Goal: Task Accomplishment & Management: Complete application form

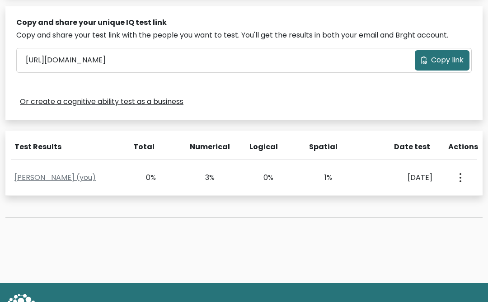
scroll to position [279, 0]
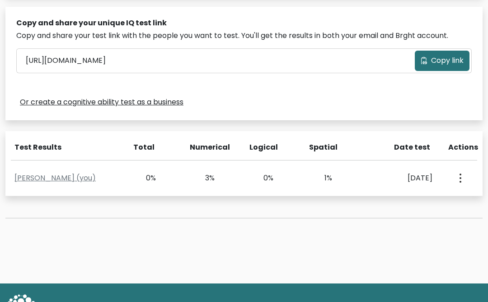
click at [51, 181] on link "Rah Wells (you)" at bounding box center [54, 178] width 81 height 10
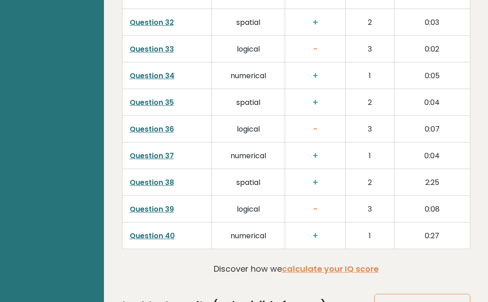
scroll to position [2299, 0]
click at [397, 294] on link "Improve your Scores" at bounding box center [422, 305] width 96 height 23
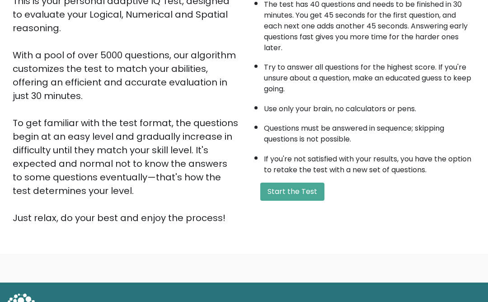
scroll to position [116, 0]
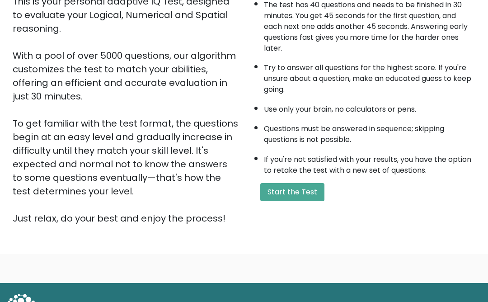
click at [277, 201] on button "Start the Test" at bounding box center [292, 192] width 64 height 18
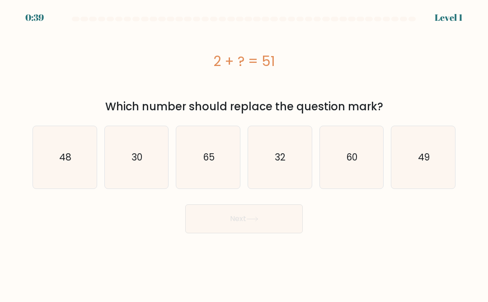
click at [429, 160] on text "49" at bounding box center [424, 157] width 12 height 13
click at [245, 153] on input "f. 49" at bounding box center [244, 152] width 0 height 2
radio input "true"
click at [224, 220] on button "Next" at bounding box center [244, 218] width 118 height 29
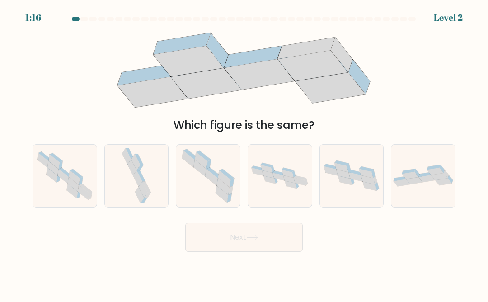
click at [206, 185] on icon at bounding box center [211, 177] width 13 height 17
click at [244, 153] on input "c." at bounding box center [244, 152] width 0 height 2
radio input "true"
click at [137, 201] on icon at bounding box center [139, 195] width 9 height 16
click at [244, 153] on input "b." at bounding box center [244, 152] width 0 height 2
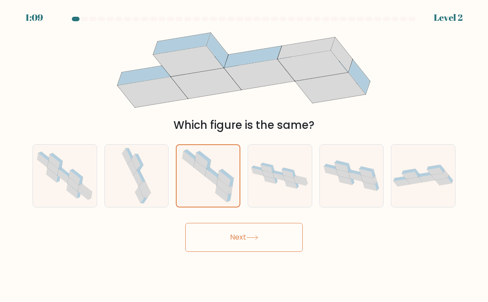
radio input "true"
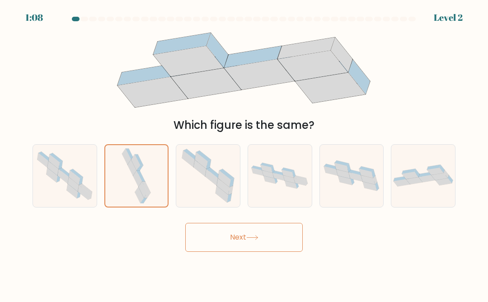
click at [210, 252] on button "Next" at bounding box center [244, 237] width 118 height 29
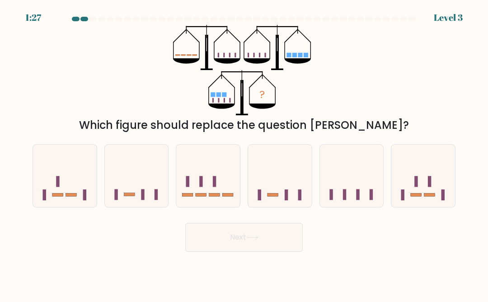
click at [200, 199] on icon at bounding box center [208, 175] width 64 height 53
click at [244, 153] on input "c." at bounding box center [244, 152] width 0 height 2
radio input "true"
click at [211, 252] on button "Next" at bounding box center [244, 237] width 118 height 29
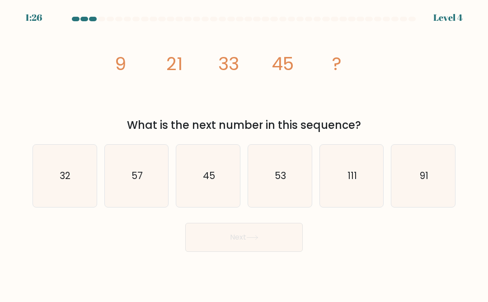
click at [215, 251] on button "Next" at bounding box center [244, 237] width 118 height 29
click at [85, 109] on div "image/svg+xml 9 21 33 45 ? What is the next number in this sequence?" at bounding box center [244, 79] width 434 height 109
click at [119, 198] on icon "57" at bounding box center [136, 176] width 62 height 62
click at [244, 153] on input "b. 57" at bounding box center [244, 152] width 0 height 2
radio input "true"
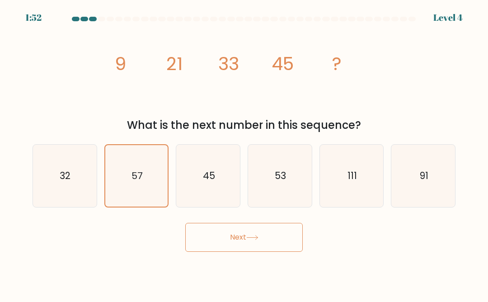
click at [208, 246] on button "Next" at bounding box center [244, 237] width 118 height 29
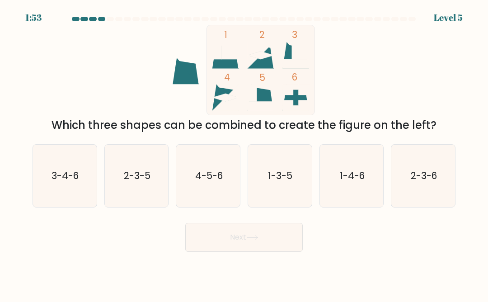
click at [280, 194] on icon "1-3-5" at bounding box center [280, 176] width 62 height 62
click at [245, 153] on input "d. 1-3-5" at bounding box center [244, 152] width 0 height 2
radio input "true"
click at [220, 246] on button "Next" at bounding box center [244, 237] width 118 height 29
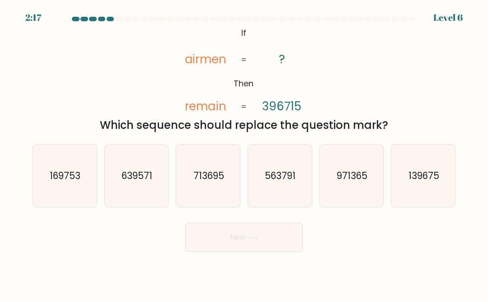
click at [271, 180] on text "563791" at bounding box center [280, 175] width 31 height 13
click at [245, 153] on input "d. 563791" at bounding box center [244, 152] width 0 height 2
radio input "true"
click at [223, 244] on button "Next" at bounding box center [244, 237] width 118 height 29
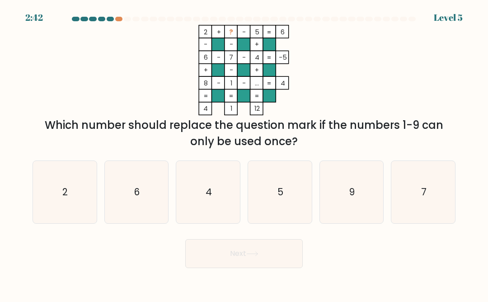
click at [236, 261] on button "Next" at bounding box center [244, 253] width 118 height 29
click at [349, 201] on icon "9" at bounding box center [352, 192] width 62 height 62
click at [245, 153] on input "e. 9" at bounding box center [244, 152] width 0 height 2
radio input "true"
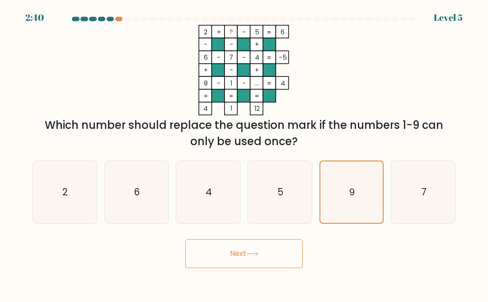
click at [222, 261] on button "Next" at bounding box center [244, 253] width 118 height 29
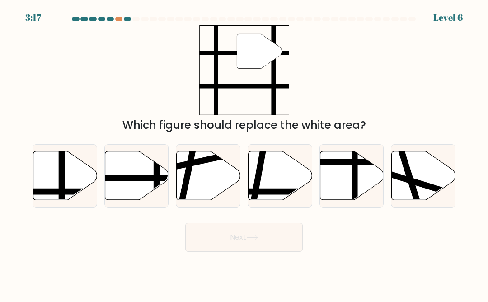
click at [128, 178] on line at bounding box center [116, 178] width 128 height 0
click at [244, 153] on input "b." at bounding box center [244, 152] width 0 height 2
radio input "true"
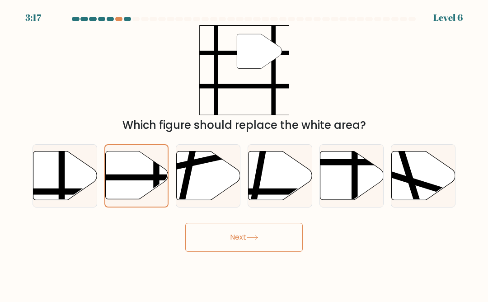
click at [208, 246] on button "Next" at bounding box center [244, 237] width 118 height 29
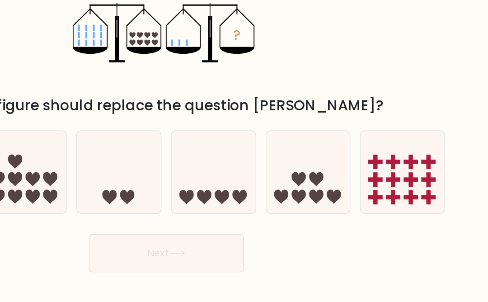
scroll to position [28, 0]
click at [392, 149] on icon at bounding box center [424, 175] width 64 height 53
click at [245, 151] on input "f." at bounding box center [244, 152] width 0 height 2
radio input "true"
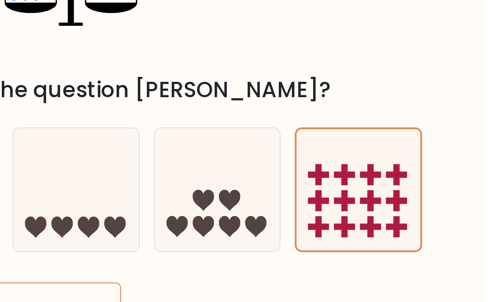
scroll to position [0, 0]
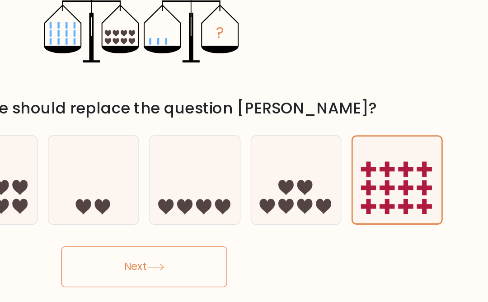
click at [246, 235] on icon at bounding box center [252, 237] width 12 height 5
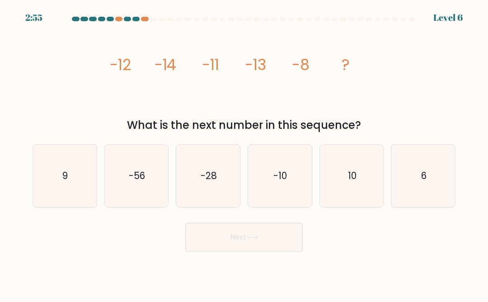
click at [269, 196] on icon "-10" at bounding box center [280, 176] width 62 height 62
click at [245, 153] on input "d. -10" at bounding box center [244, 152] width 0 height 2
radio input "true"
click at [248, 248] on button "Next" at bounding box center [244, 237] width 118 height 29
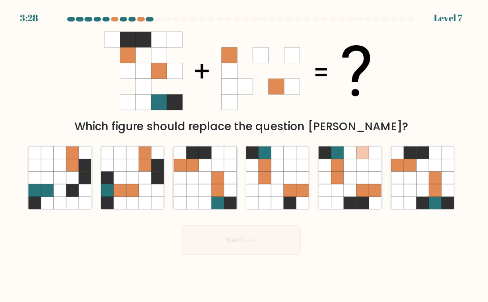
click at [335, 182] on icon at bounding box center [339, 176] width 12 height 12
click at [245, 153] on input "e." at bounding box center [244, 152] width 0 height 2
radio input "true"
click at [270, 247] on button "Next" at bounding box center [244, 237] width 118 height 29
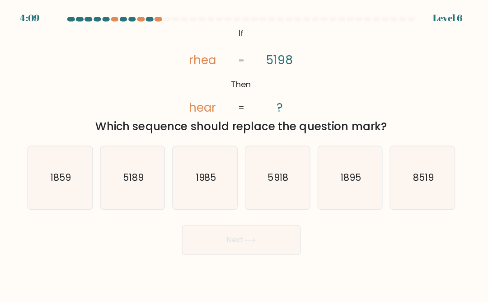
click at [199, 204] on icon "1985" at bounding box center [208, 176] width 62 height 62
click at [244, 153] on input "c. 1985" at bounding box center [244, 152] width 0 height 2
radio input "true"
click at [209, 246] on button "Next" at bounding box center [244, 237] width 118 height 29
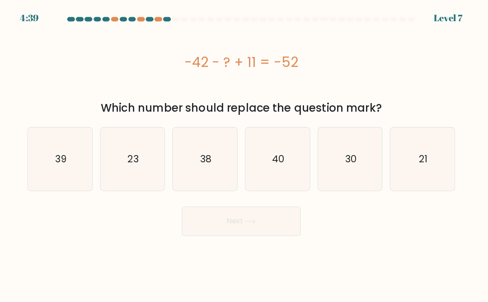
click at [269, 170] on icon "40" at bounding box center [280, 157] width 62 height 62
click at [245, 153] on input "d. 40" at bounding box center [244, 152] width 0 height 2
radio input "true"
click at [210, 221] on button "Next" at bounding box center [244, 218] width 118 height 29
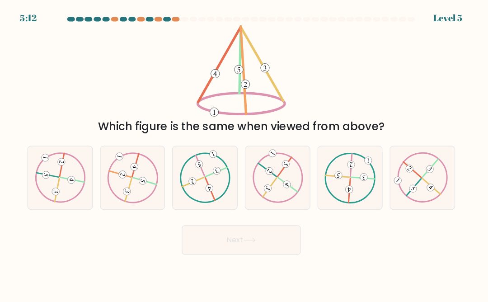
click at [351, 197] on icon at bounding box center [352, 176] width 50 height 50
click at [245, 153] on input "e." at bounding box center [244, 152] width 0 height 2
radio input "true"
click at [125, 189] on icon at bounding box center [136, 176] width 50 height 50
click at [244, 153] on input "b." at bounding box center [244, 152] width 0 height 2
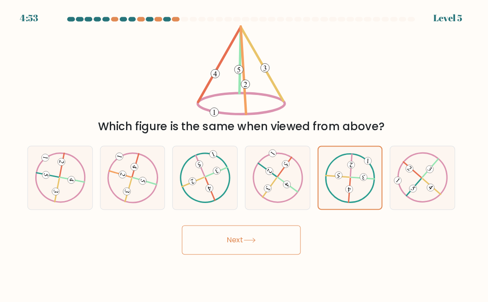
radio input "true"
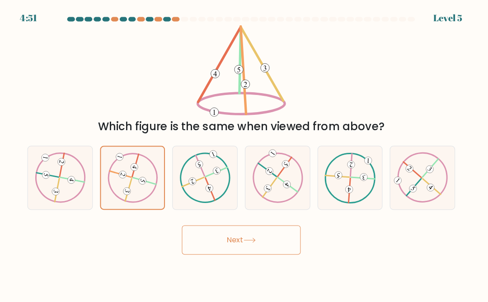
click at [195, 252] on button "Next" at bounding box center [244, 237] width 118 height 29
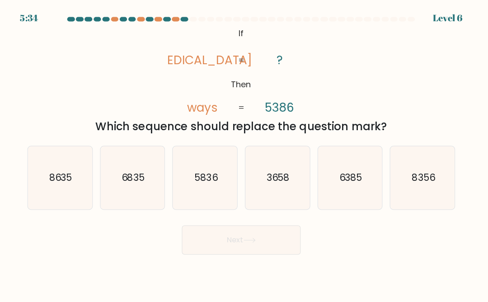
click at [267, 200] on icon "3658" at bounding box center [280, 176] width 62 height 62
click at [245, 153] on input "d. 3658" at bounding box center [244, 152] width 0 height 2
radio input "true"
click at [248, 252] on button "Next" at bounding box center [244, 237] width 118 height 29
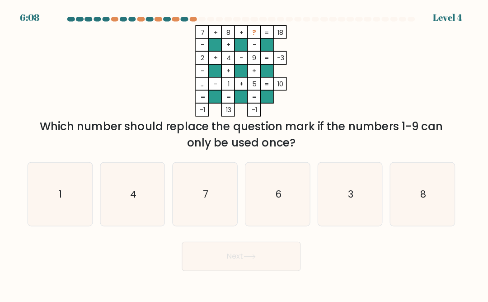
scroll to position [17, 0]
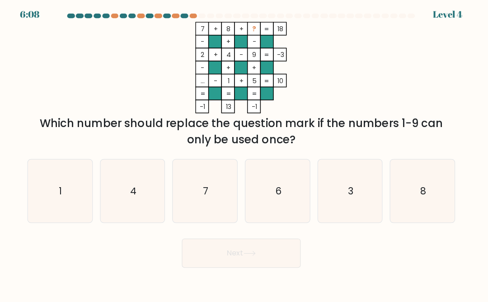
click at [344, 181] on icon "3" at bounding box center [352, 192] width 62 height 62
click at [245, 153] on input "e. 3" at bounding box center [244, 152] width 0 height 2
radio input "true"
click at [251, 251] on icon at bounding box center [252, 253] width 12 height 5
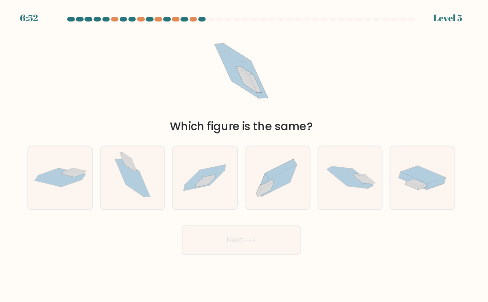
scroll to position [24, 0]
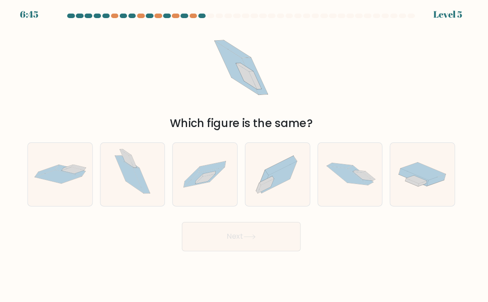
click at [256, 161] on icon at bounding box center [280, 176] width 64 height 56
click at [245, 153] on input "d." at bounding box center [244, 152] width 0 height 2
radio input "true"
click at [209, 224] on button "Next" at bounding box center [244, 237] width 118 height 29
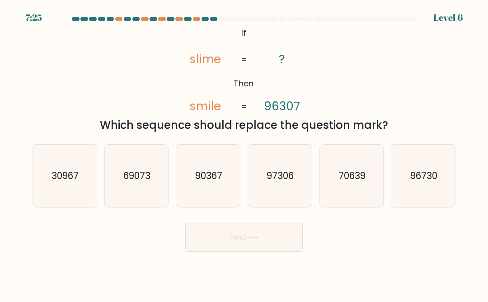
scroll to position [3, 0]
click at [208, 194] on icon "90367" at bounding box center [208, 176] width 62 height 62
click at [244, 153] on input "c. 90367" at bounding box center [244, 152] width 0 height 2
radio input "true"
click at [213, 243] on button "Next" at bounding box center [244, 237] width 118 height 29
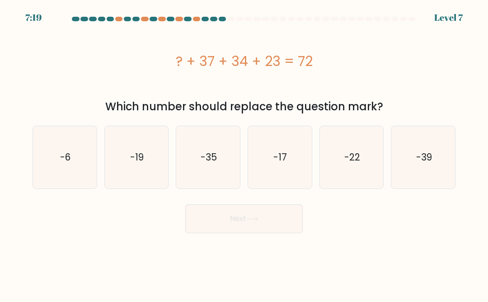
click at [130, 170] on icon "-19" at bounding box center [136, 157] width 62 height 62
click at [244, 153] on input "b. -19" at bounding box center [244, 152] width 0 height 2
radio input "true"
click at [204, 212] on button "Next" at bounding box center [244, 218] width 118 height 29
click at [216, 210] on button "Next" at bounding box center [244, 218] width 118 height 29
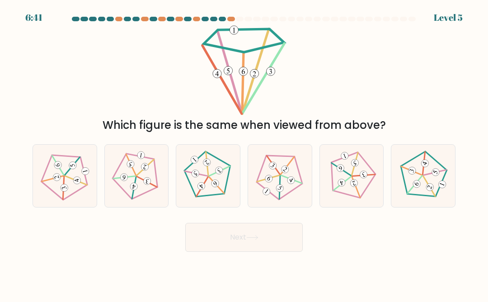
click at [214, 189] on 164 at bounding box center [215, 183] width 10 height 10
click at [244, 153] on input "c." at bounding box center [244, 152] width 0 height 2
radio input "true"
click at [206, 241] on button "Next" at bounding box center [244, 237] width 118 height 29
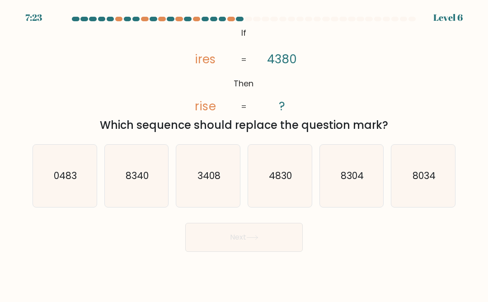
scroll to position [0, 0]
click at [196, 199] on icon "3408" at bounding box center [208, 176] width 62 height 62
click at [244, 153] on input "c. 3408" at bounding box center [244, 152] width 0 height 2
radio input "true"
click at [264, 191] on icon "4830" at bounding box center [280, 176] width 62 height 62
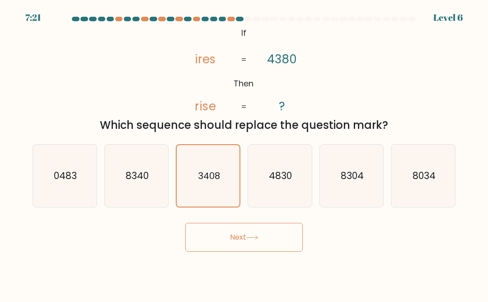
click at [245, 153] on input "d. 4830" at bounding box center [244, 152] width 0 height 2
radio input "true"
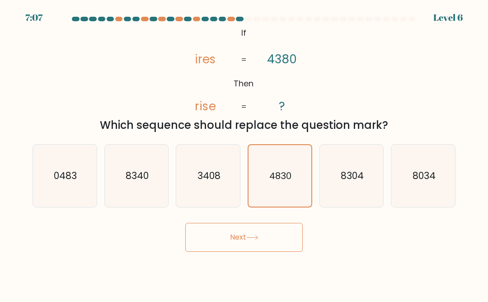
click at [141, 182] on text "8340" at bounding box center [137, 175] width 23 height 13
click at [244, 153] on input "b. 8340" at bounding box center [244, 152] width 0 height 2
radio input "true"
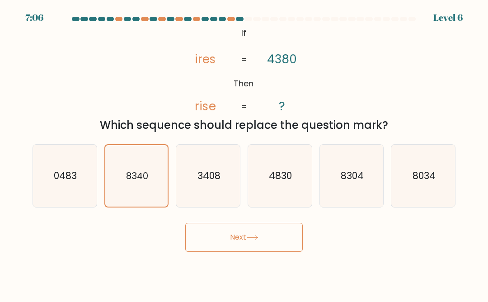
click at [208, 246] on button "Next" at bounding box center [244, 237] width 118 height 29
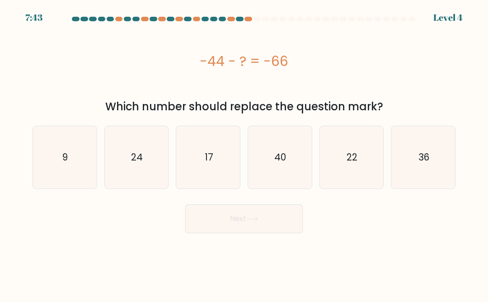
click at [342, 174] on icon "22" at bounding box center [352, 157] width 62 height 62
click at [245, 153] on input "e. 22" at bounding box center [244, 152] width 0 height 2
radio input "true"
click at [227, 217] on button "Next" at bounding box center [244, 218] width 118 height 29
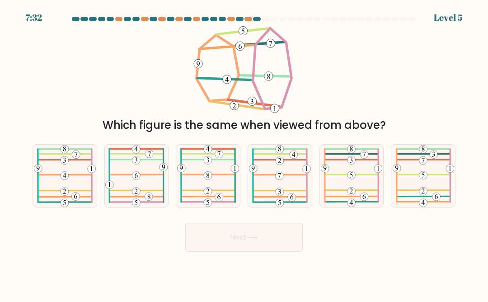
click at [351, 197] on icon at bounding box center [352, 176] width 62 height 62
click at [245, 153] on input "e." at bounding box center [244, 152] width 0 height 2
radio input "true"
click at [245, 252] on button "Next" at bounding box center [244, 237] width 118 height 29
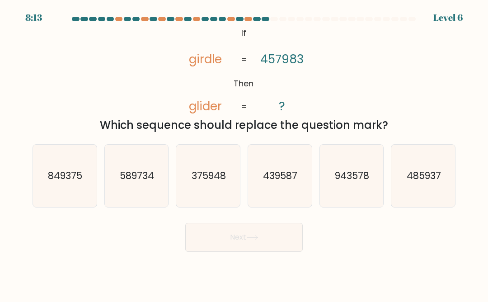
click at [267, 182] on text "439587" at bounding box center [281, 175] width 34 height 13
click at [245, 153] on input "d. 439587" at bounding box center [244, 152] width 0 height 2
radio input "true"
click at [244, 252] on button "Next" at bounding box center [244, 237] width 118 height 29
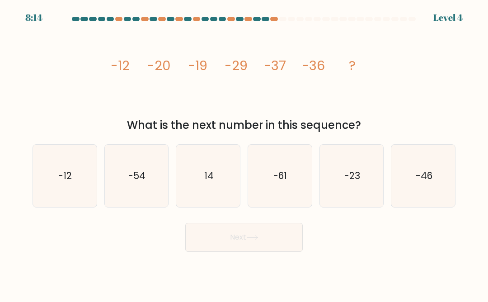
click at [417, 207] on icon "-46" at bounding box center [424, 176] width 62 height 62
click at [245, 153] on input "f. -46" at bounding box center [244, 152] width 0 height 2
radio input "true"
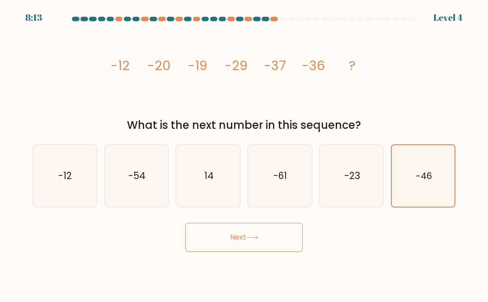
click at [258, 251] on button "Next" at bounding box center [244, 237] width 118 height 29
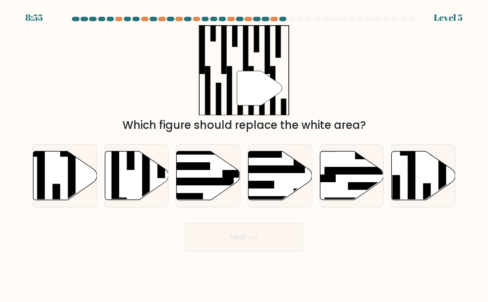
click at [129, 198] on icon at bounding box center [137, 175] width 64 height 49
click at [244, 153] on input "b." at bounding box center [244, 152] width 0 height 2
radio input "true"
click at [223, 247] on button "Next" at bounding box center [244, 237] width 118 height 29
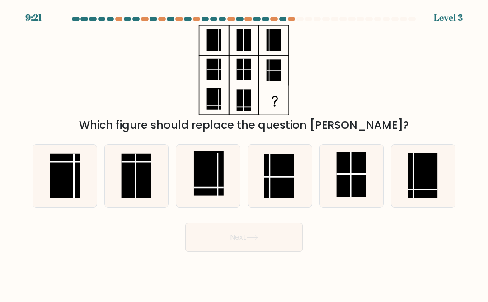
click at [418, 192] on rect at bounding box center [423, 175] width 30 height 45
click at [245, 153] on input "f." at bounding box center [244, 152] width 0 height 2
radio input "true"
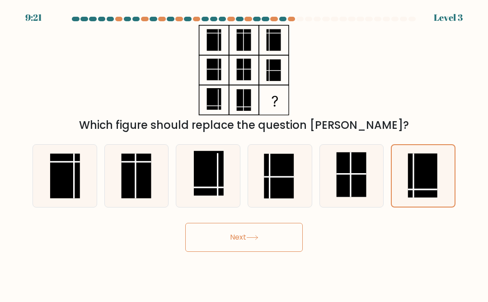
click at [252, 252] on button "Next" at bounding box center [244, 237] width 118 height 29
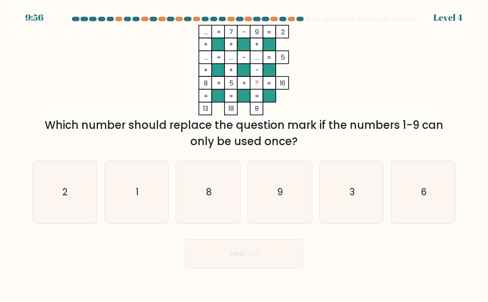
click at [346, 221] on icon "3" at bounding box center [352, 192] width 62 height 62
click at [245, 153] on input "e. 3" at bounding box center [244, 152] width 0 height 2
radio input "true"
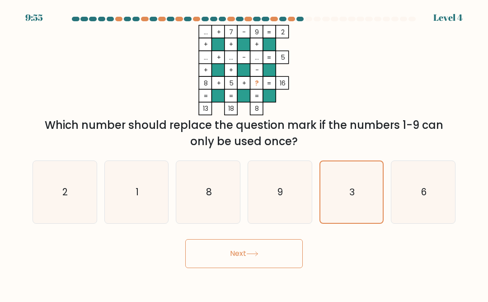
click at [239, 257] on button "Next" at bounding box center [244, 253] width 118 height 29
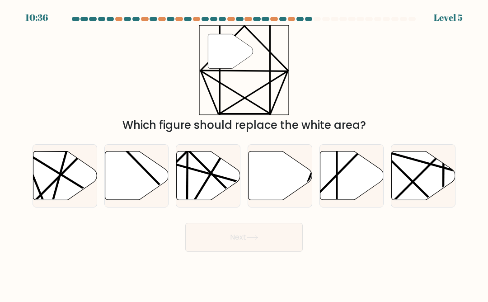
click at [204, 200] on icon at bounding box center [209, 175] width 64 height 49
click at [244, 153] on input "c." at bounding box center [244, 152] width 0 height 2
radio input "true"
click at [215, 237] on button "Next" at bounding box center [244, 237] width 118 height 29
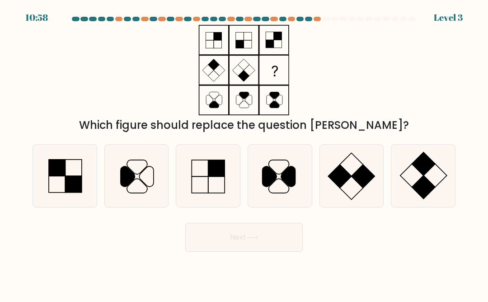
click at [69, 192] on rect at bounding box center [74, 184] width 16 height 16
click at [244, 153] on input "a." at bounding box center [244, 152] width 0 height 2
radio input "true"
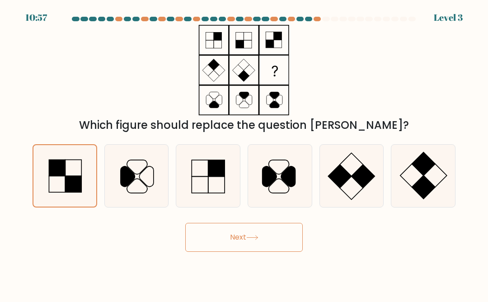
click at [191, 244] on button "Next" at bounding box center [244, 237] width 118 height 29
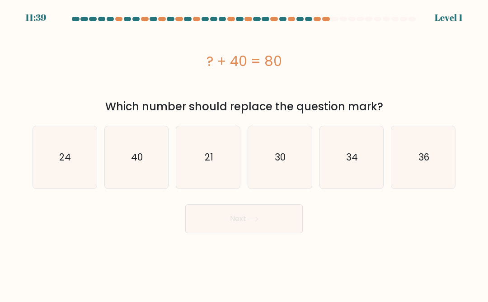
click at [142, 162] on text "40" at bounding box center [137, 157] width 12 height 13
click at [244, 153] on input "b. 40" at bounding box center [244, 152] width 0 height 2
radio input "true"
click at [212, 223] on button "Next" at bounding box center [244, 218] width 118 height 29
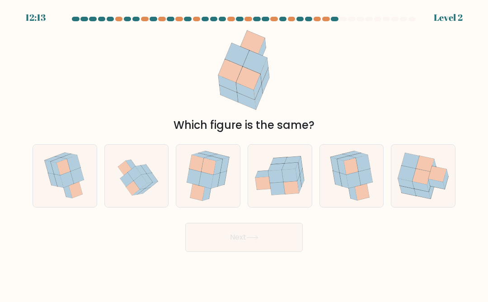
click at [410, 181] on icon at bounding box center [407, 174] width 18 height 16
click at [245, 153] on input "f." at bounding box center [244, 152] width 0 height 2
radio input "true"
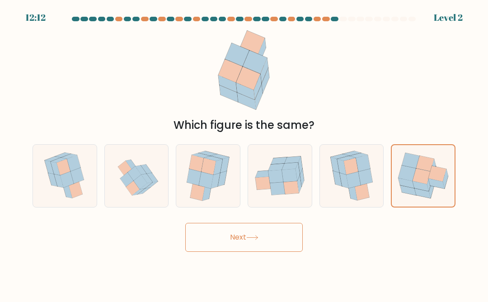
click at [197, 244] on button "Next" at bounding box center [244, 237] width 118 height 29
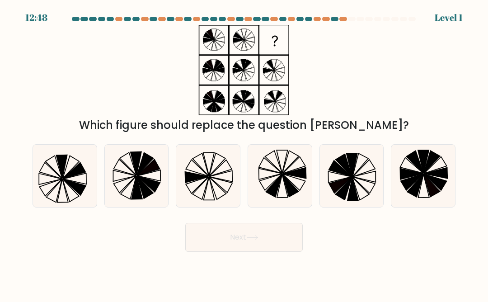
click at [57, 179] on icon at bounding box center [51, 170] width 23 height 16
click at [244, 153] on input "a." at bounding box center [244, 152] width 0 height 2
radio input "true"
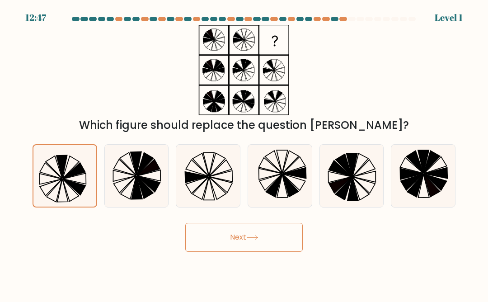
click at [189, 182] on icon at bounding box center [197, 176] width 24 height 11
click at [244, 153] on input "c." at bounding box center [244, 152] width 0 height 2
radio input "true"
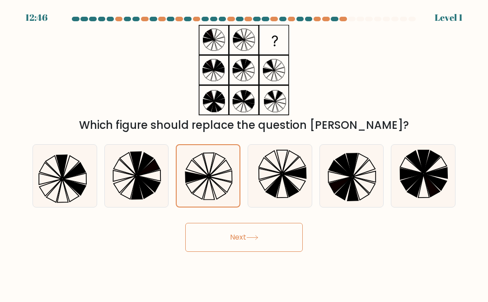
click at [209, 238] on button "Next" at bounding box center [244, 237] width 118 height 29
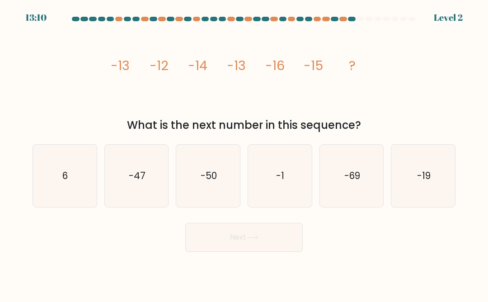
click at [268, 207] on icon "-1" at bounding box center [280, 176] width 62 height 62
click at [245, 153] on input "d. -1" at bounding box center [244, 152] width 0 height 2
radio input "true"
click at [229, 246] on button "Next" at bounding box center [244, 237] width 118 height 29
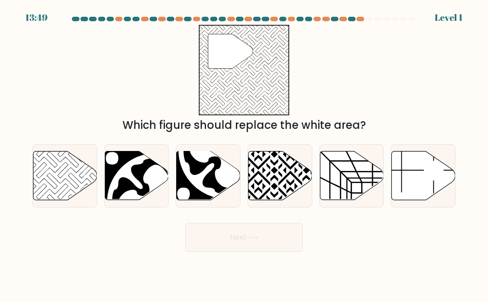
click at [71, 185] on icon at bounding box center [65, 175] width 64 height 49
click at [244, 153] on input "a." at bounding box center [244, 152] width 0 height 2
radio input "true"
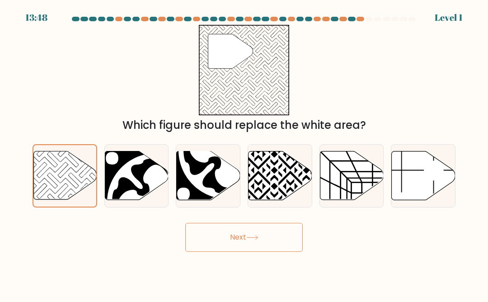
click at [212, 251] on button "Next" at bounding box center [244, 237] width 118 height 29
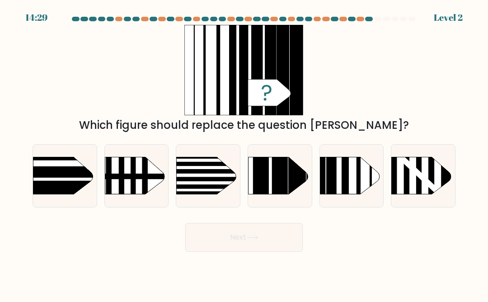
click at [277, 192] on rect at bounding box center [280, 144] width 16 height 126
click at [245, 153] on input "d." at bounding box center [244, 152] width 0 height 2
radio input "true"
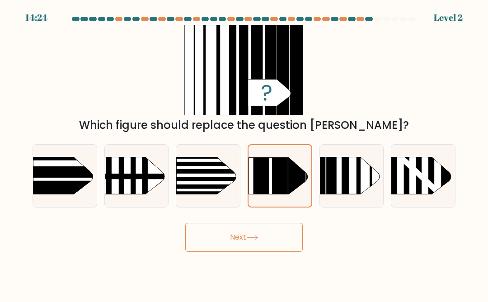
click at [205, 251] on button "Next" at bounding box center [244, 237] width 118 height 29
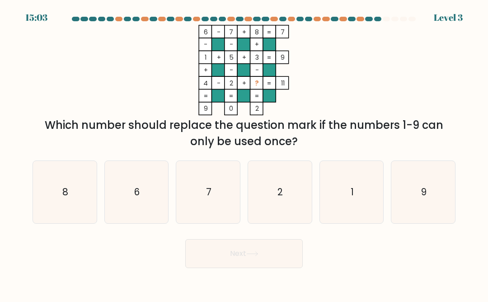
click at [416, 204] on icon "9" at bounding box center [424, 192] width 62 height 62
click at [245, 153] on input "f. 9" at bounding box center [244, 152] width 0 height 2
radio input "true"
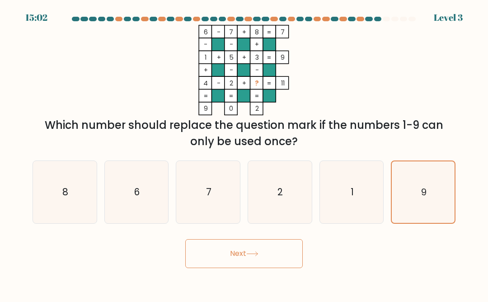
click at [249, 261] on button "Next" at bounding box center [244, 253] width 118 height 29
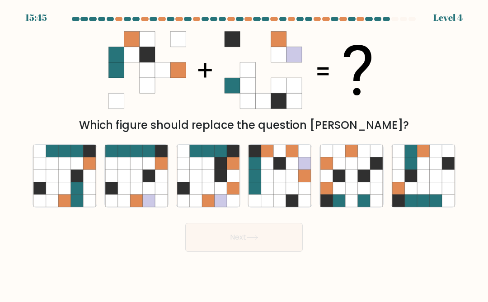
click at [227, 182] on icon at bounding box center [233, 176] width 12 height 12
click at [244, 153] on input "c." at bounding box center [244, 152] width 0 height 2
radio input "true"
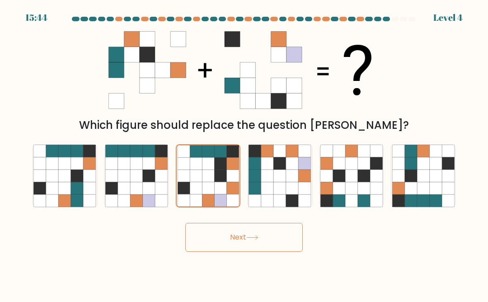
click at [230, 243] on button "Next" at bounding box center [244, 237] width 118 height 29
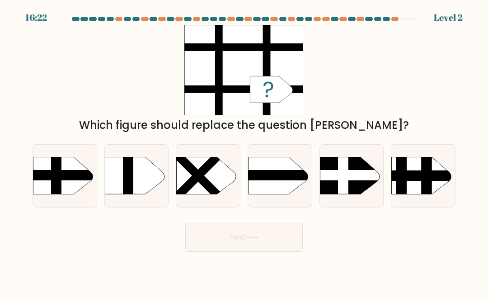
click at [52, 188] on rect at bounding box center [56, 148] width 10 height 126
click at [244, 153] on input "a." at bounding box center [244, 152] width 0 height 2
radio input "true"
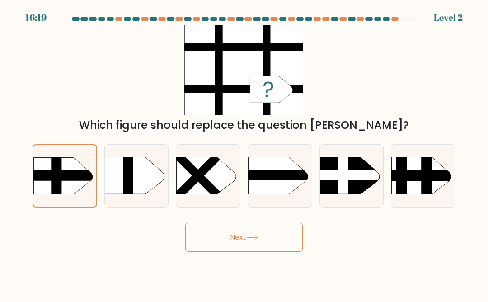
click at [128, 194] on rect at bounding box center [128, 148] width 10 height 126
click at [244, 153] on input "b." at bounding box center [244, 152] width 0 height 2
radio input "true"
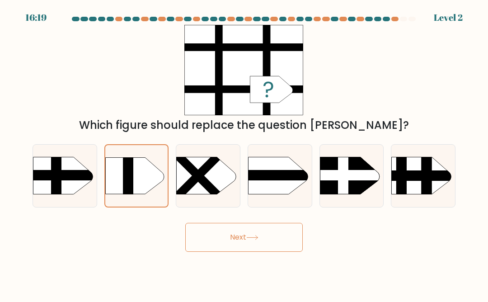
click at [212, 241] on button "Next" at bounding box center [244, 237] width 118 height 29
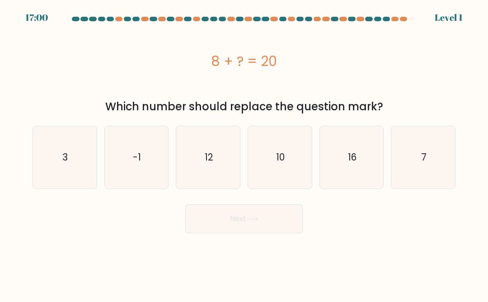
click at [211, 170] on icon "12" at bounding box center [208, 157] width 62 height 62
click at [244, 153] on input "c. 12" at bounding box center [244, 152] width 0 height 2
radio input "true"
click at [208, 223] on button "Next" at bounding box center [244, 218] width 118 height 29
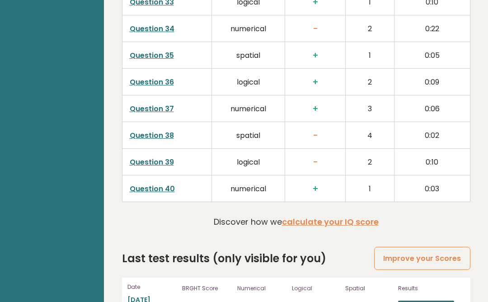
scroll to position [2346, 0]
click at [390, 247] on link "Improve your Scores" at bounding box center [422, 258] width 96 height 23
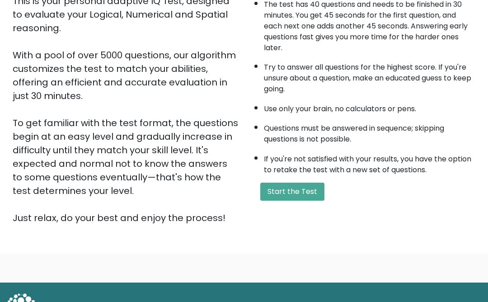
scroll to position [116, 0]
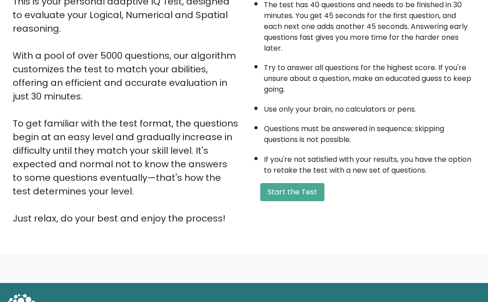
click at [285, 201] on button "Start the Test" at bounding box center [292, 192] width 64 height 18
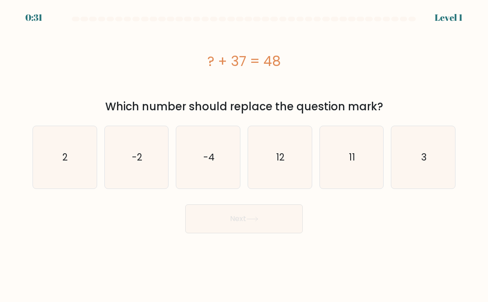
click at [348, 152] on icon "11" at bounding box center [352, 157] width 62 height 62
click at [245, 152] on input "e. 11" at bounding box center [244, 152] width 0 height 2
radio input "true"
click at [247, 222] on button "Next" at bounding box center [244, 218] width 118 height 29
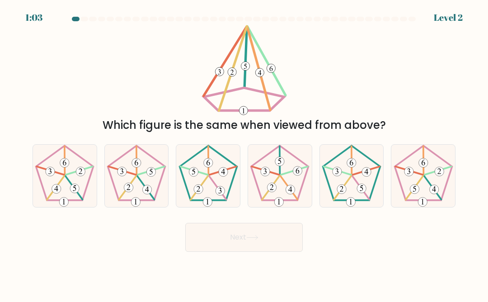
click at [272, 192] on 752 at bounding box center [272, 187] width 9 height 9
click at [245, 153] on input "d." at bounding box center [244, 152] width 0 height 2
radio input "true"
click at [246, 252] on button "Next" at bounding box center [244, 237] width 118 height 29
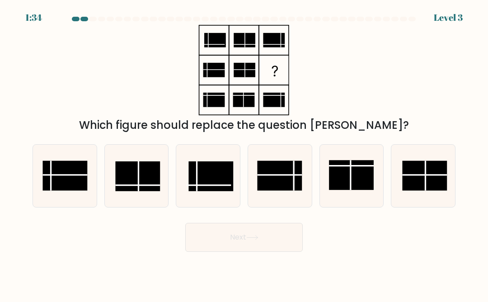
click at [276, 180] on rect at bounding box center [280, 176] width 45 height 30
click at [245, 153] on input "d." at bounding box center [244, 152] width 0 height 2
radio input "true"
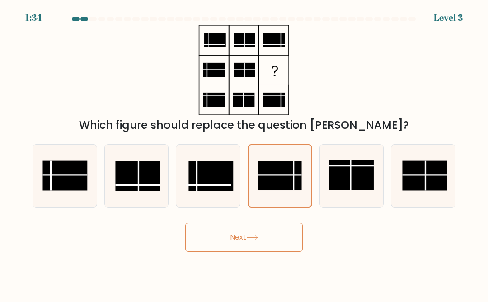
click at [249, 240] on icon at bounding box center [252, 237] width 12 height 5
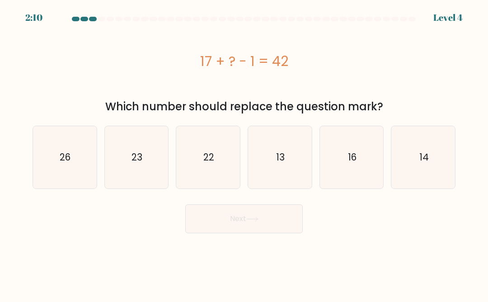
click at [65, 156] on text "26" at bounding box center [65, 157] width 11 height 13
click at [244, 153] on input "a. 26" at bounding box center [244, 152] width 0 height 2
radio input "true"
click at [207, 220] on button "Next" at bounding box center [244, 218] width 118 height 29
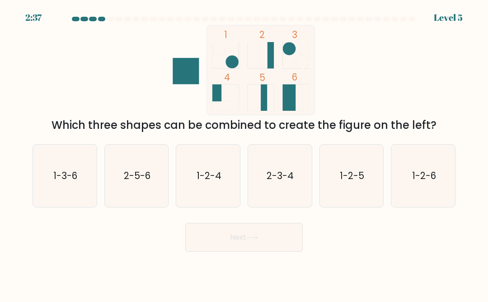
click at [208, 240] on button "Next" at bounding box center [244, 237] width 118 height 29
click at [146, 197] on icon "2-5-6" at bounding box center [136, 176] width 62 height 62
click at [244, 153] on input "b. 2-5-6" at bounding box center [244, 152] width 0 height 2
radio input "true"
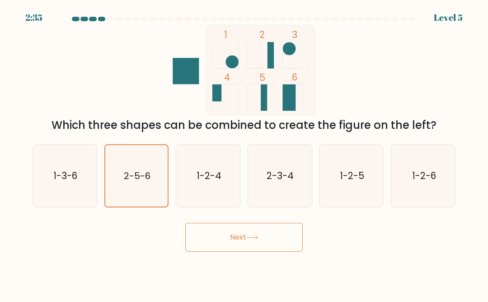
click at [204, 246] on button "Next" at bounding box center [244, 237] width 118 height 29
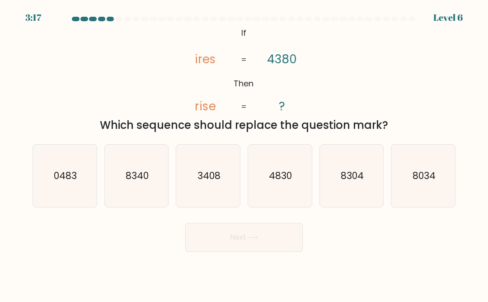
click at [265, 195] on icon "4830" at bounding box center [280, 176] width 62 height 62
click at [245, 153] on input "d. 4830" at bounding box center [244, 152] width 0 height 2
radio input "true"
click at [228, 250] on button "Next" at bounding box center [244, 237] width 118 height 29
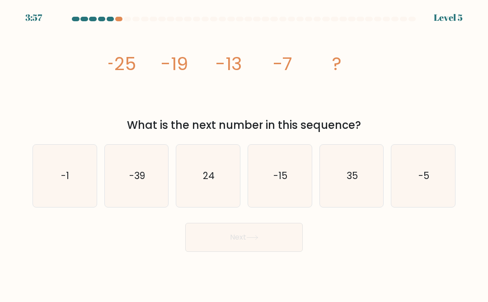
click at [284, 205] on icon "-15" at bounding box center [280, 176] width 62 height 62
click at [245, 153] on input "d. -15" at bounding box center [244, 152] width 0 height 2
radio input "true"
click at [254, 240] on icon at bounding box center [252, 237] width 12 height 5
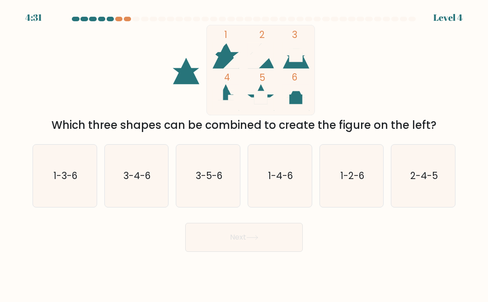
click at [336, 183] on icon "1-2-6" at bounding box center [352, 176] width 62 height 62
click at [245, 153] on input "e. 1-2-6" at bounding box center [244, 152] width 0 height 2
radio input "true"
click at [264, 252] on button "Next" at bounding box center [244, 237] width 118 height 29
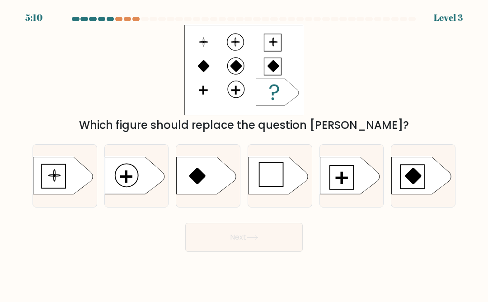
click at [352, 192] on icon at bounding box center [350, 175] width 60 height 37
click at [245, 153] on input "e." at bounding box center [244, 152] width 0 height 2
radio input "true"
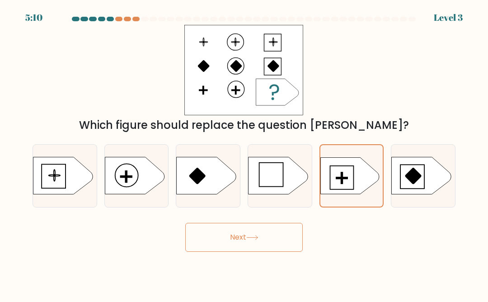
click at [253, 242] on button "Next" at bounding box center [244, 237] width 118 height 29
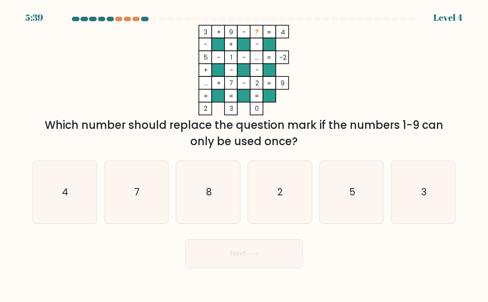
click at [137, 210] on icon "7" at bounding box center [136, 192] width 62 height 62
click at [244, 153] on input "b. 7" at bounding box center [244, 152] width 0 height 2
radio input "true"
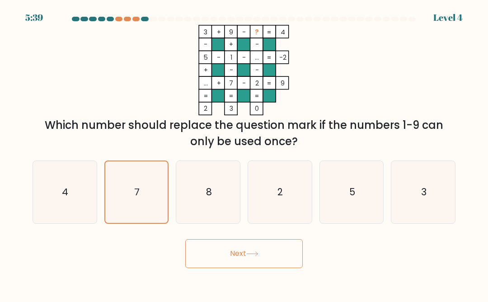
click at [223, 258] on button "Next" at bounding box center [244, 253] width 118 height 29
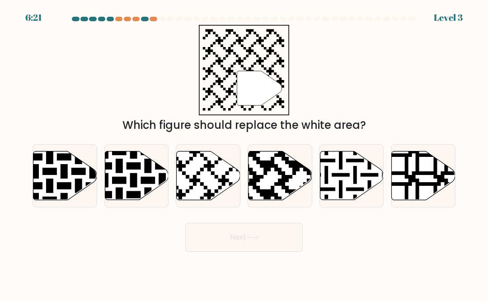
click at [206, 197] on icon at bounding box center [185, 149] width 115 height 115
click at [244, 153] on input "c." at bounding box center [244, 152] width 0 height 2
radio input "true"
click at [227, 251] on button "Next" at bounding box center [244, 237] width 118 height 29
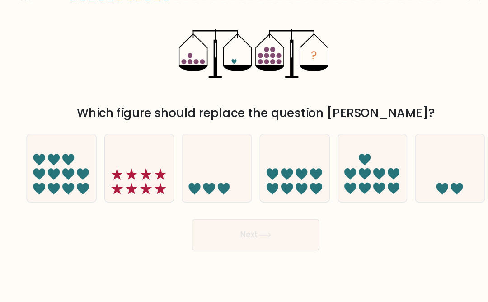
click at [395, 180] on icon at bounding box center [424, 175] width 64 height 53
click at [245, 153] on input "f." at bounding box center [244, 152] width 0 height 2
radio input "true"
click at [230, 235] on button "Next" at bounding box center [244, 237] width 118 height 29
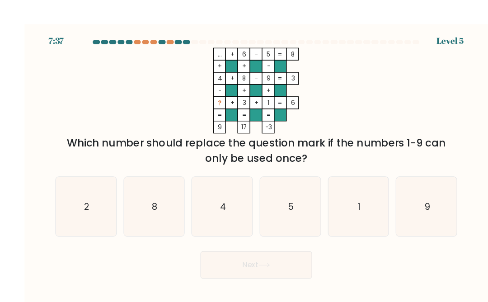
scroll to position [5, 0]
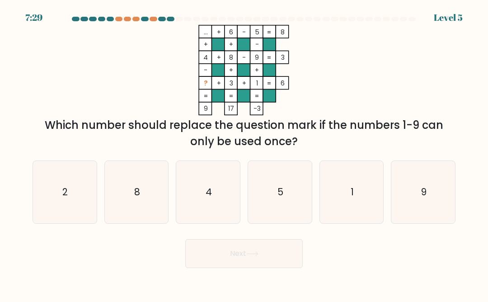
click at [66, 205] on icon "2" at bounding box center [64, 192] width 62 height 62
click at [244, 153] on input "a. 2" at bounding box center [244, 152] width 0 height 2
radio input "true"
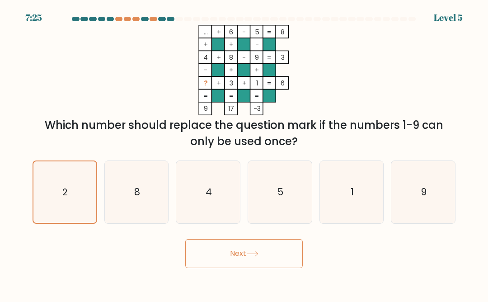
click at [209, 255] on button "Next" at bounding box center [244, 253] width 118 height 29
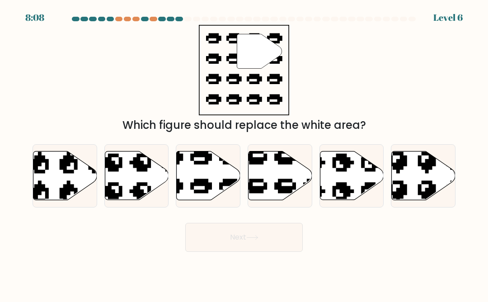
click at [261, 191] on icon at bounding box center [281, 175] width 64 height 49
click at [245, 153] on input "d." at bounding box center [244, 152] width 0 height 2
radio input "true"
click at [224, 250] on button "Next" at bounding box center [244, 237] width 118 height 29
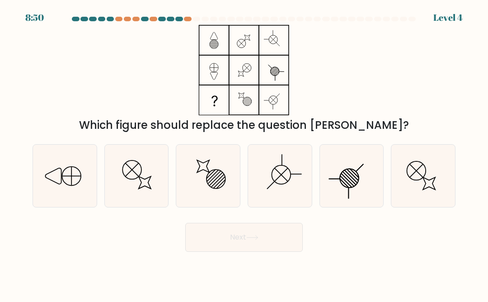
click at [209, 190] on icon at bounding box center [208, 176] width 62 height 62
click at [244, 153] on input "c." at bounding box center [244, 152] width 0 height 2
radio input "true"
click at [207, 246] on button "Next" at bounding box center [244, 237] width 118 height 29
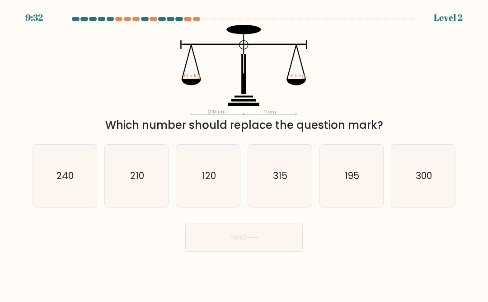
click at [488, 155] on form at bounding box center [244, 134] width 488 height 235
